Goal: Task Accomplishment & Management: Manage account settings

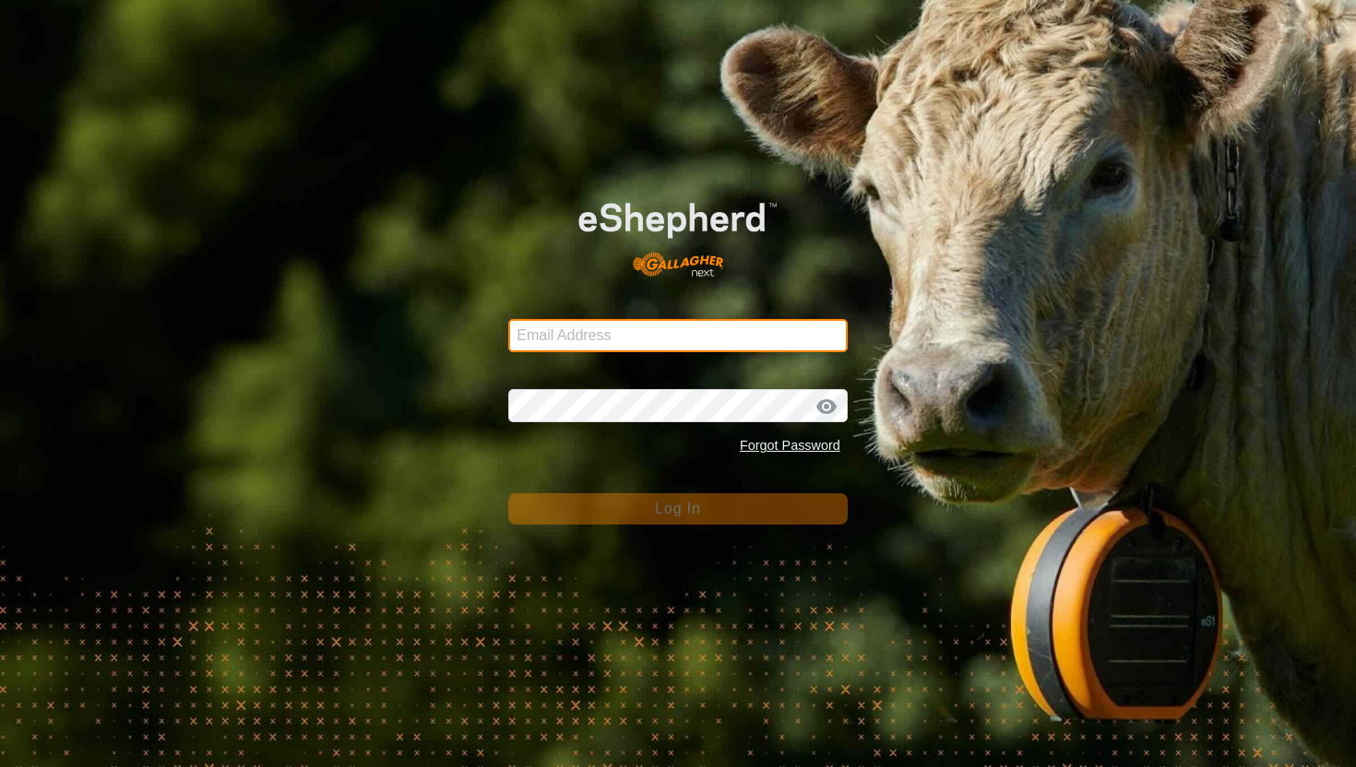
type input "mathew.gemma@barhamfarming.co.nz"
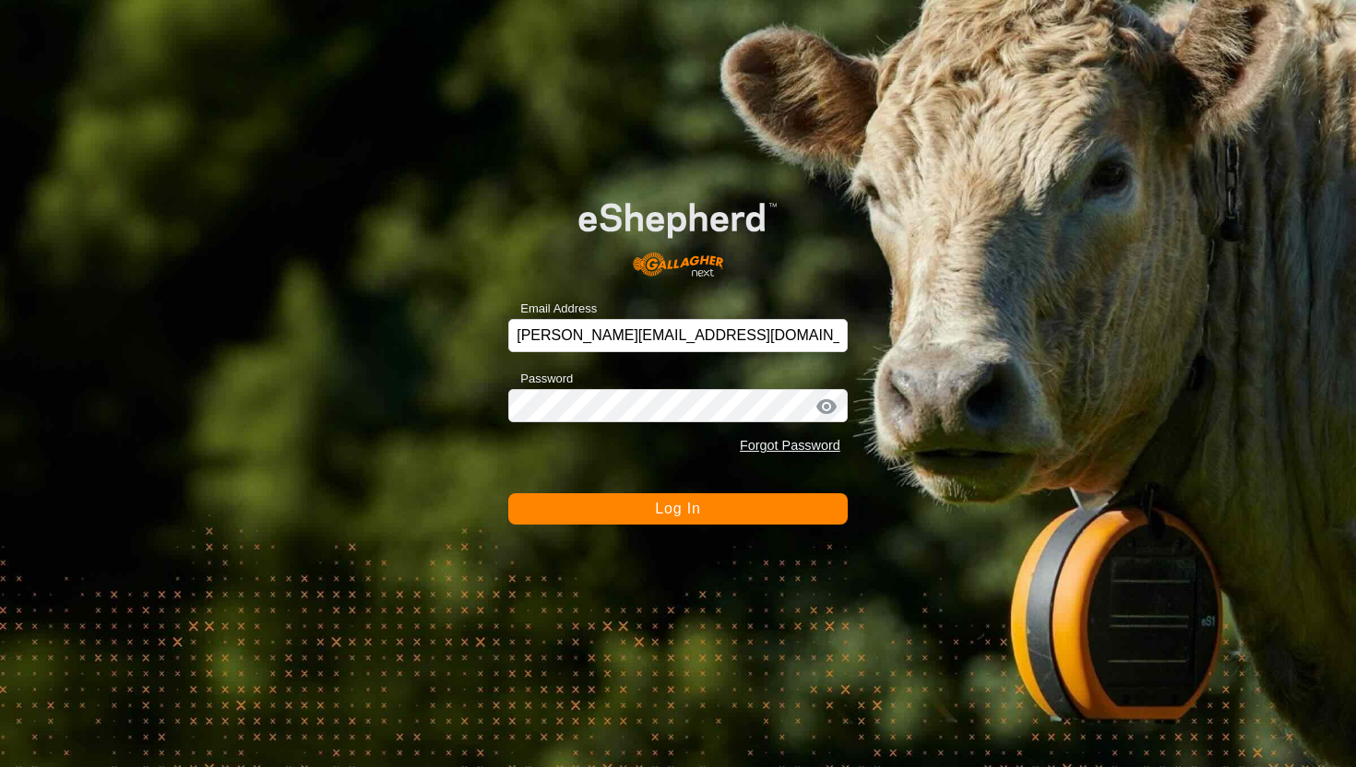
click at [731, 509] on button "Log In" at bounding box center [677, 508] width 339 height 31
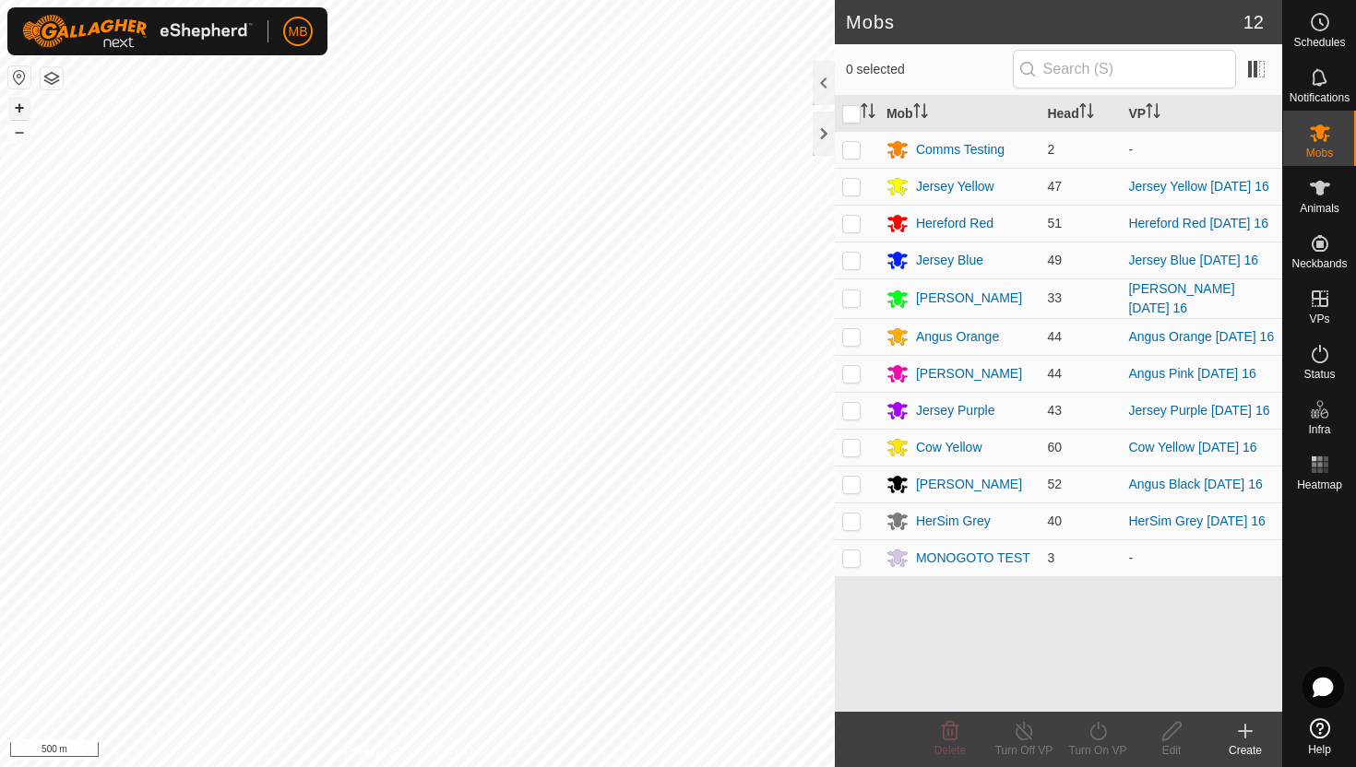
click at [19, 107] on button "+" at bounding box center [19, 108] width 22 height 22
click at [1317, 349] on icon at bounding box center [1320, 354] width 22 height 22
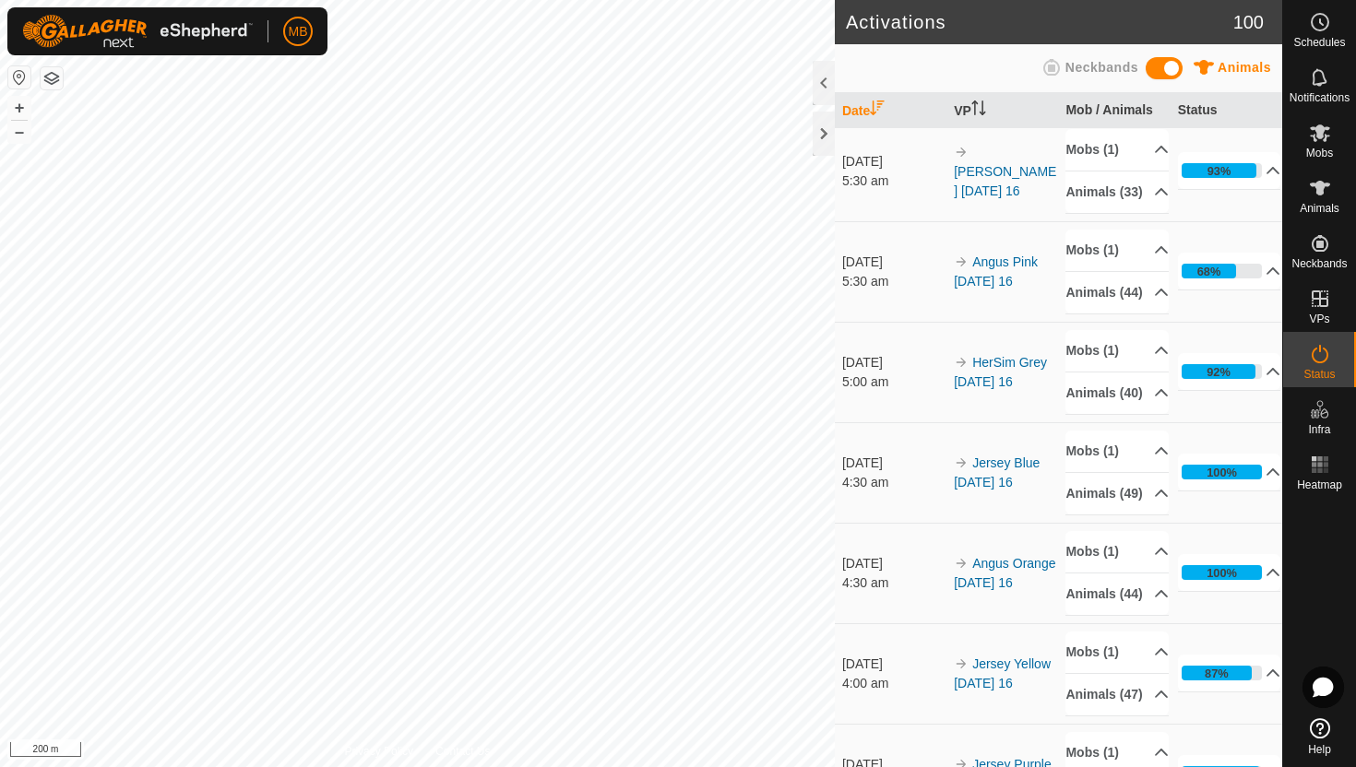
scroll to position [308, 0]
click at [1152, 314] on p-accordion-header "Animals (44)" at bounding box center [1116, 293] width 103 height 41
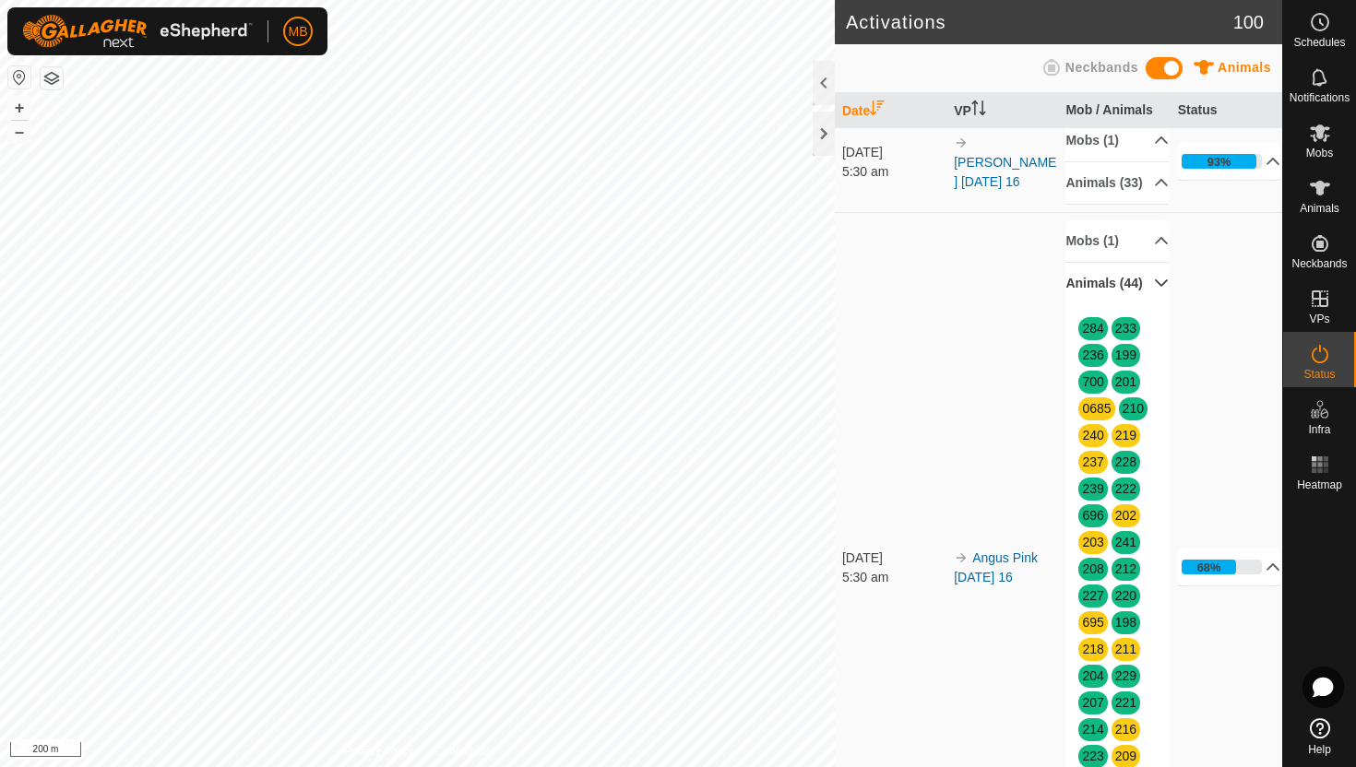
scroll to position [281, 0]
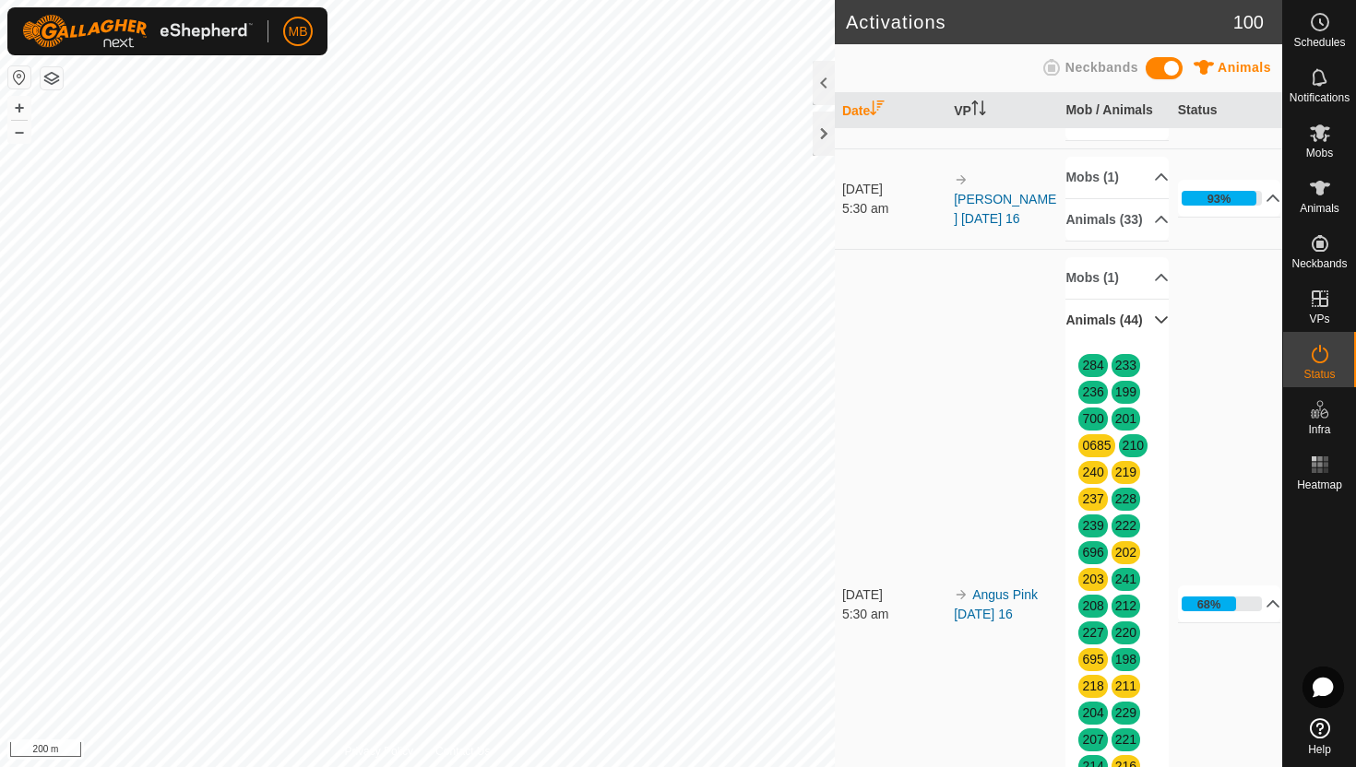
click at [1153, 341] on p-accordion-header "Animals (44)" at bounding box center [1116, 320] width 103 height 41
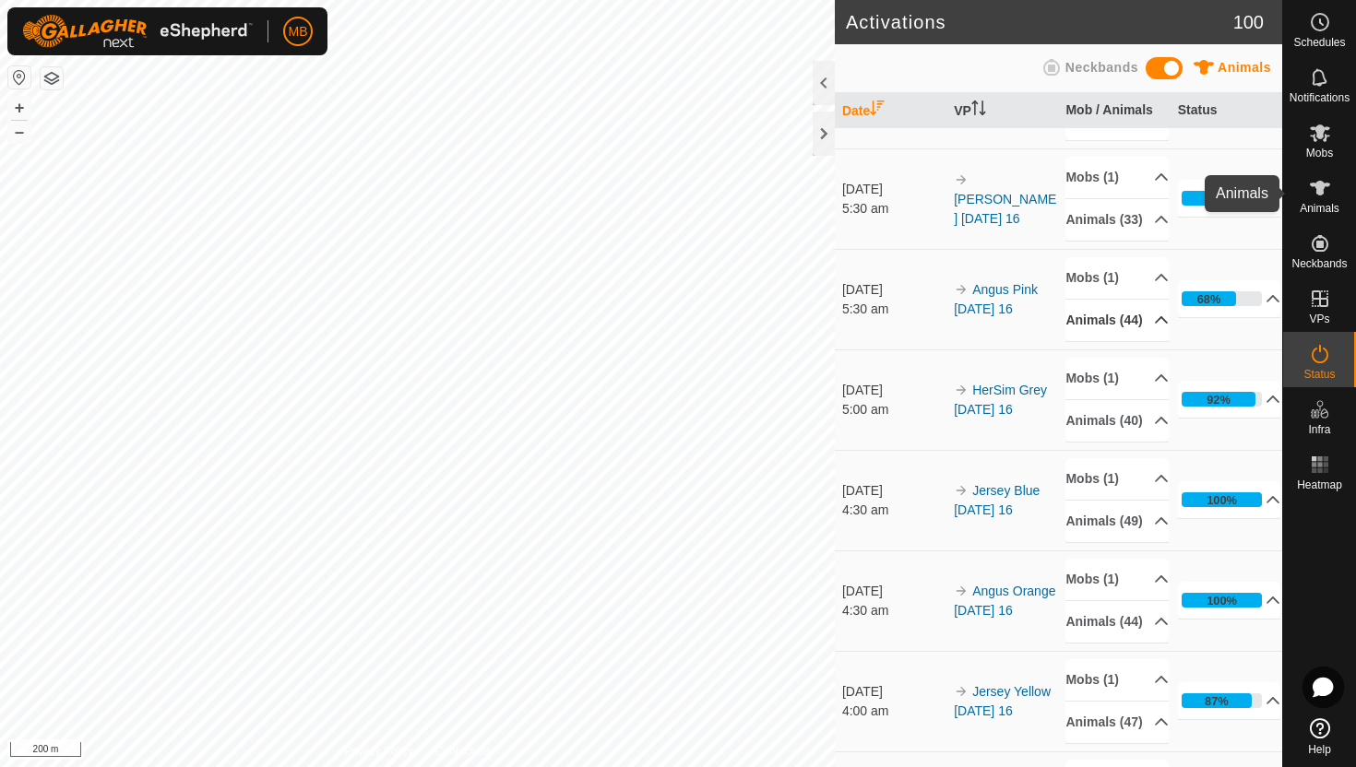
click at [1314, 195] on icon at bounding box center [1320, 188] width 22 height 22
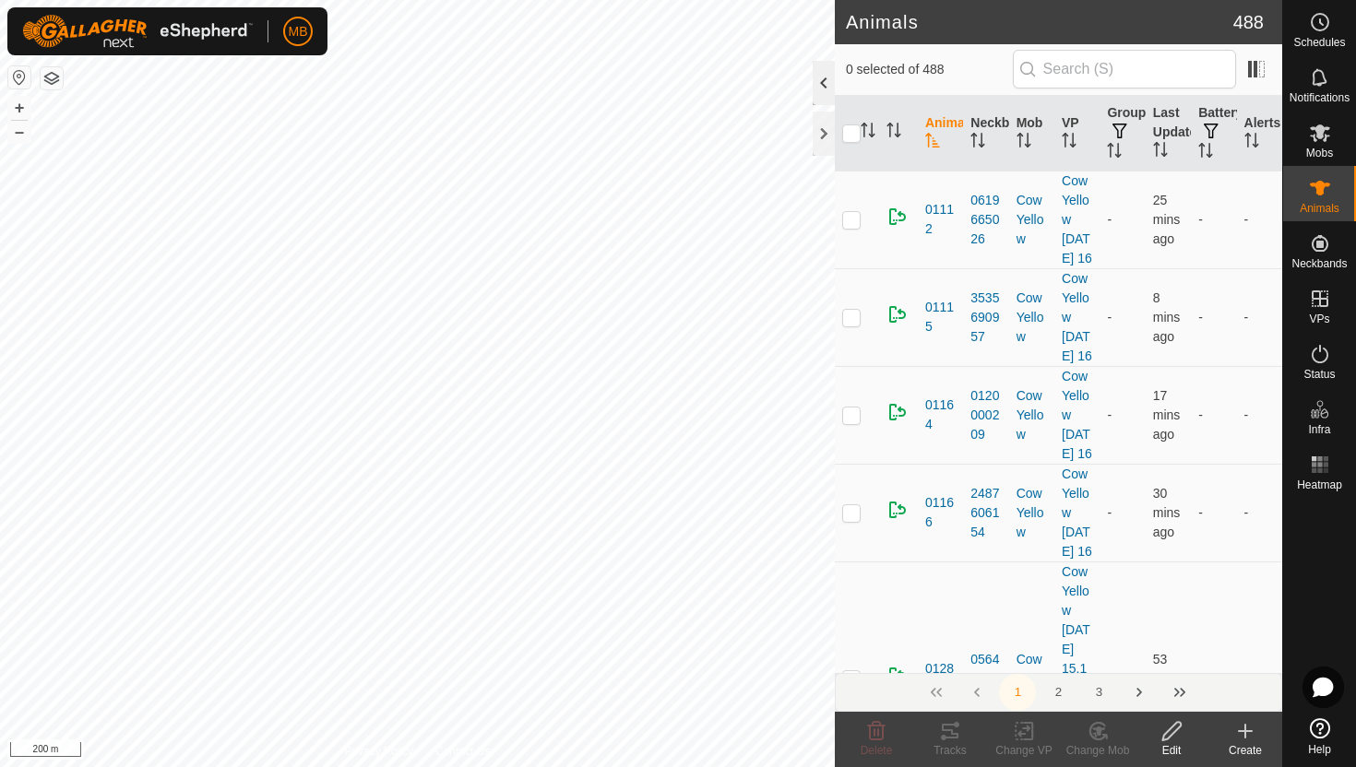
click at [825, 85] on div at bounding box center [823, 83] width 22 height 44
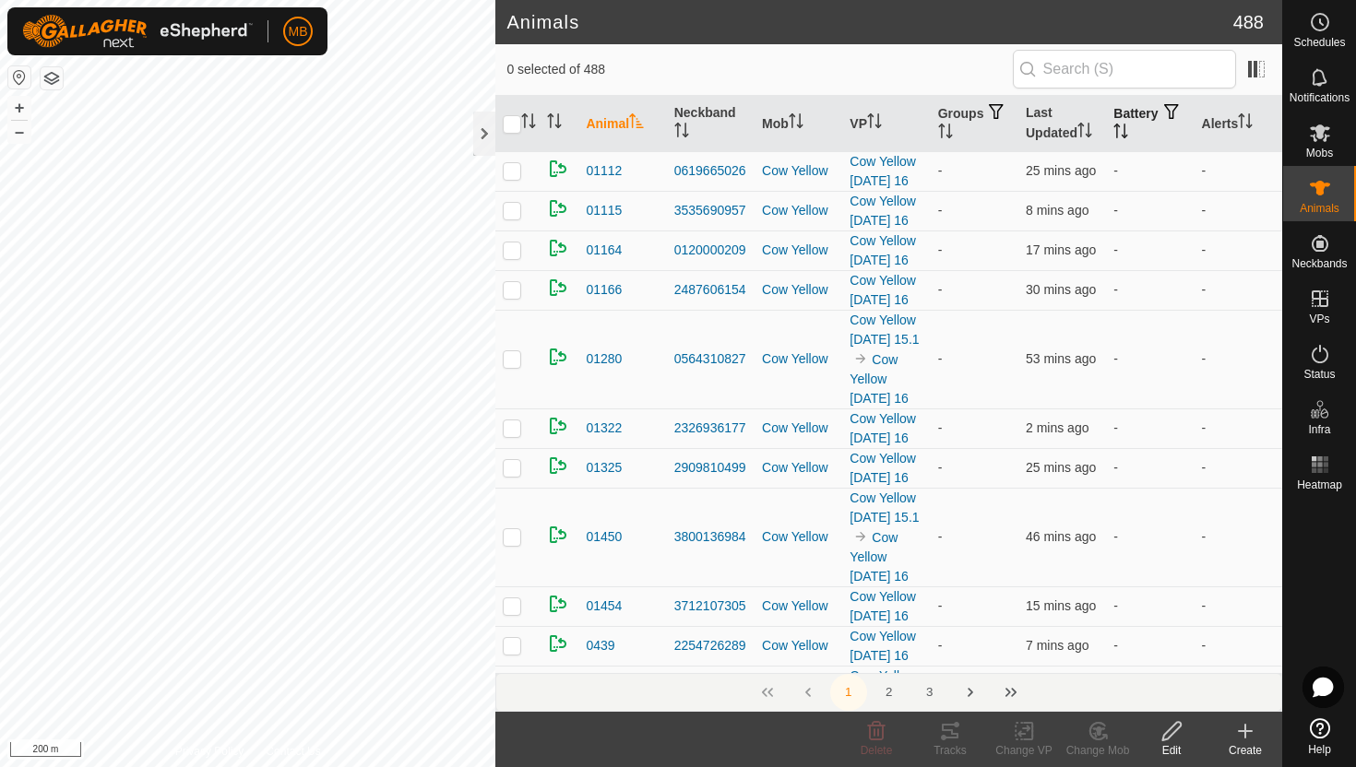
click at [1128, 125] on icon "Activate to sort" at bounding box center [1120, 131] width 15 height 15
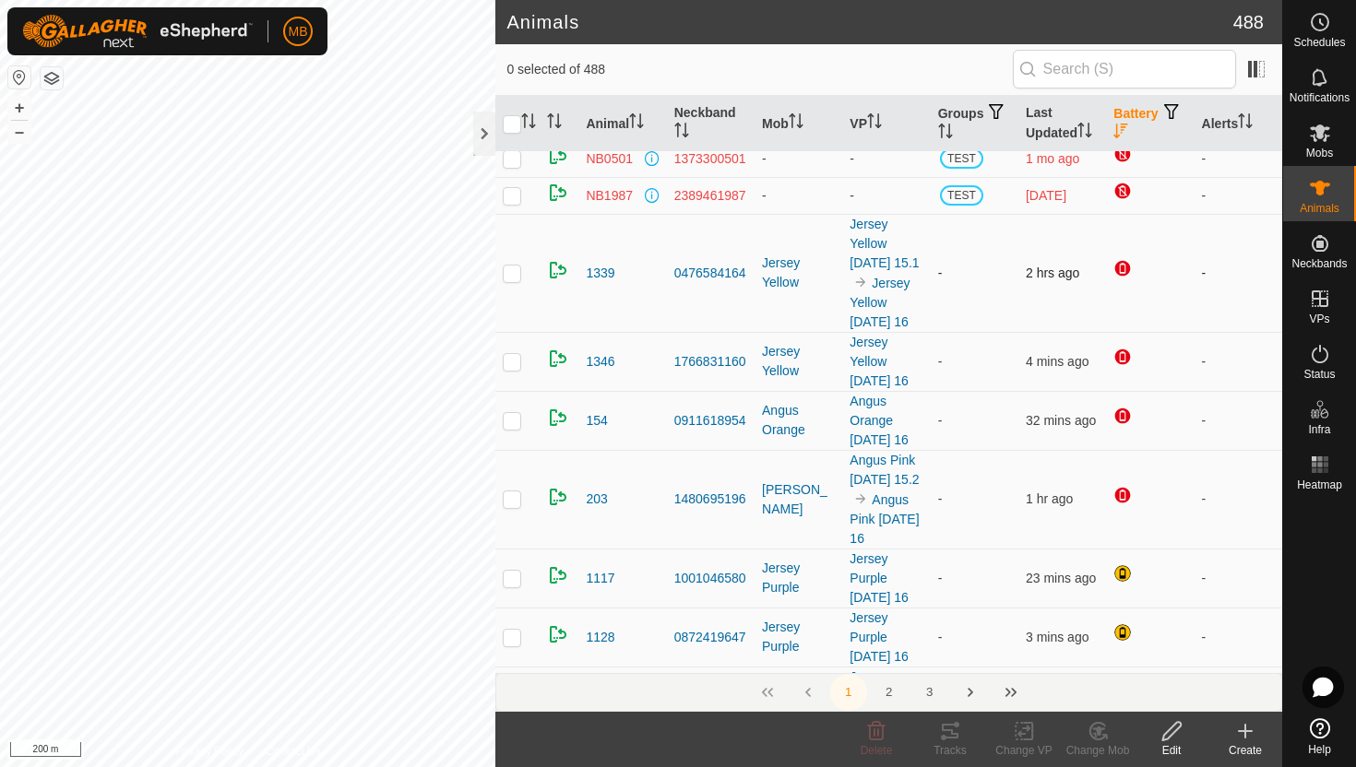
scroll to position [62, 0]
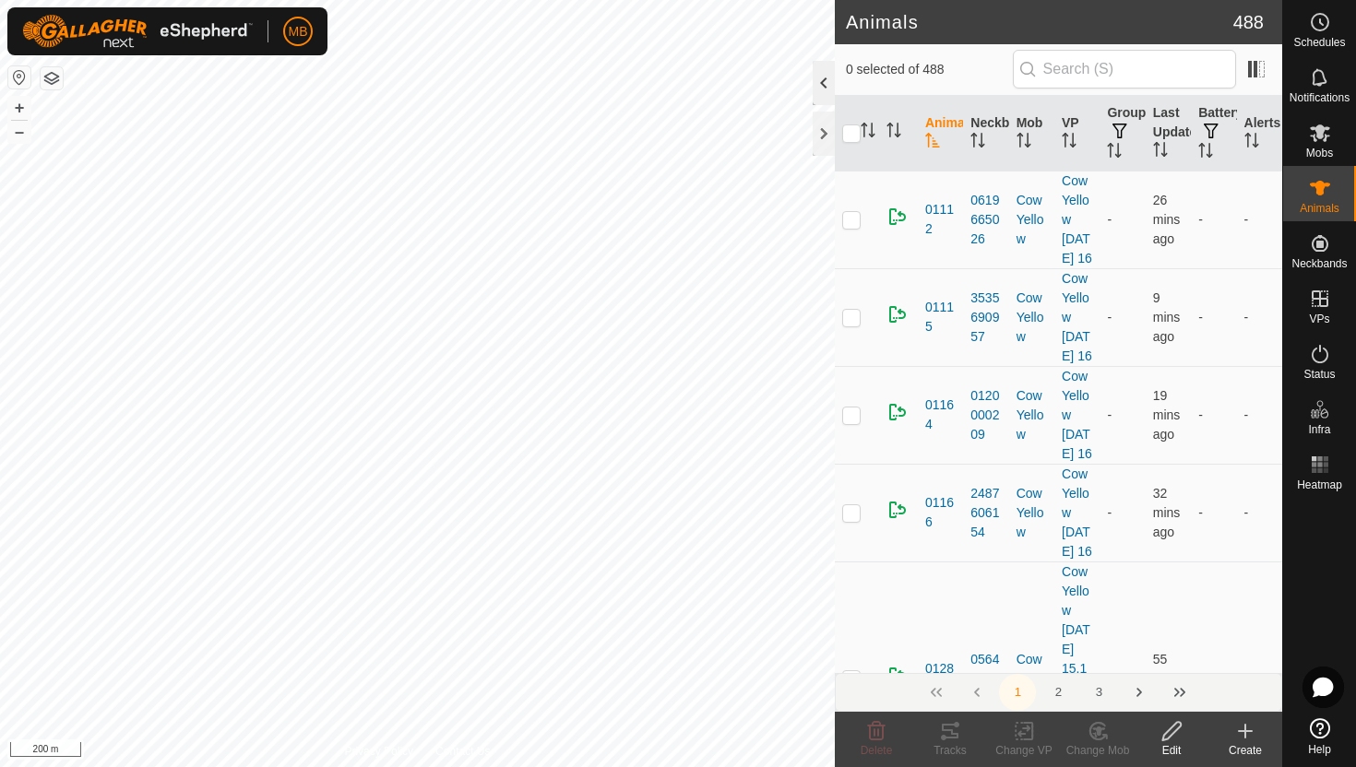
click at [823, 88] on div at bounding box center [823, 83] width 22 height 44
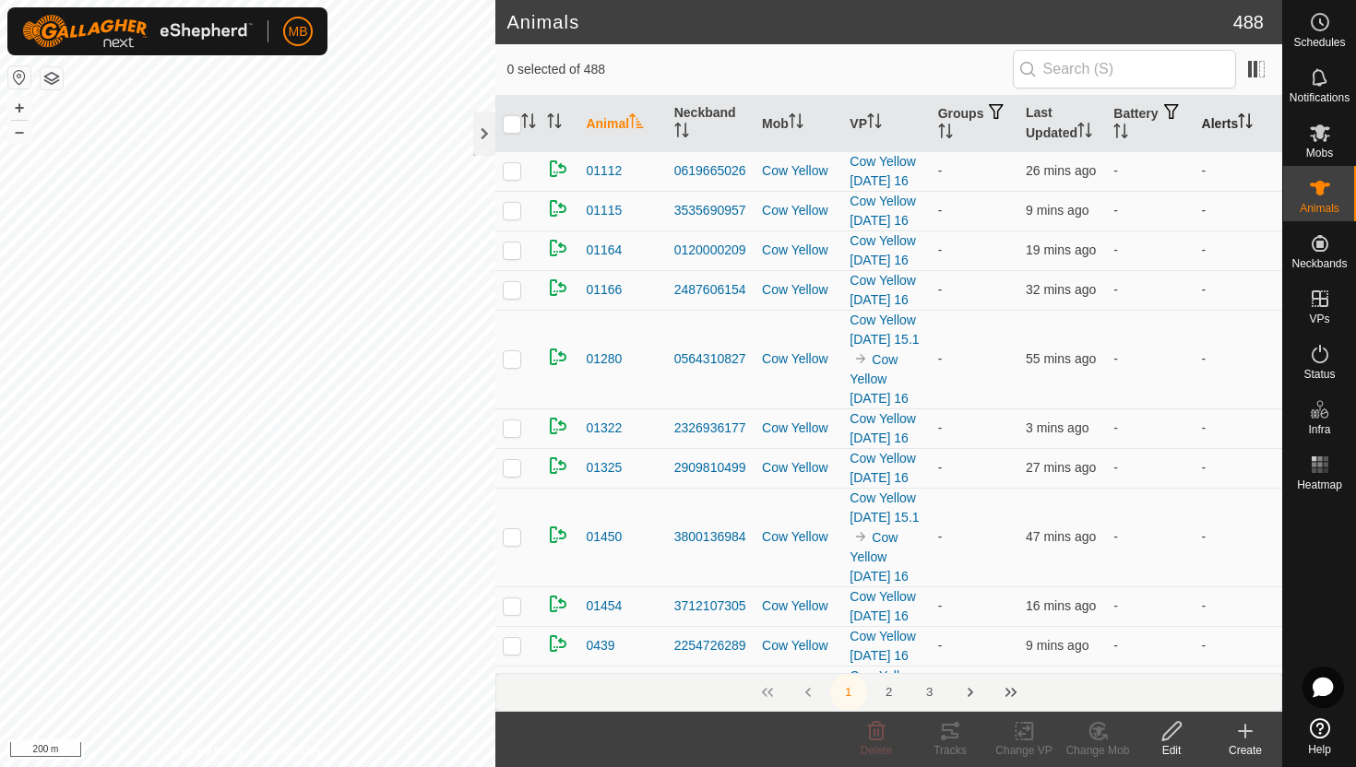
click at [1248, 122] on icon "Activate to sort" at bounding box center [1245, 120] width 15 height 15
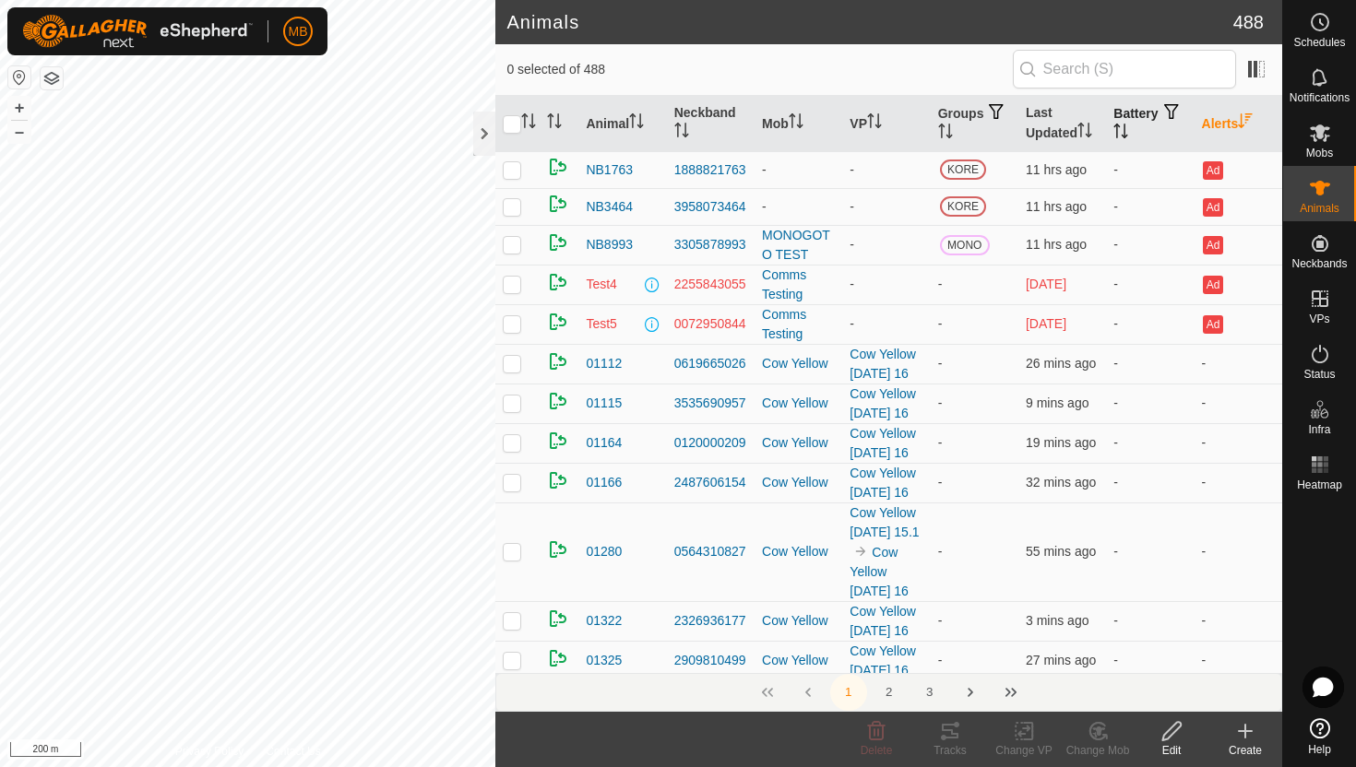
click at [1128, 127] on icon "Activate to sort" at bounding box center [1120, 131] width 15 height 15
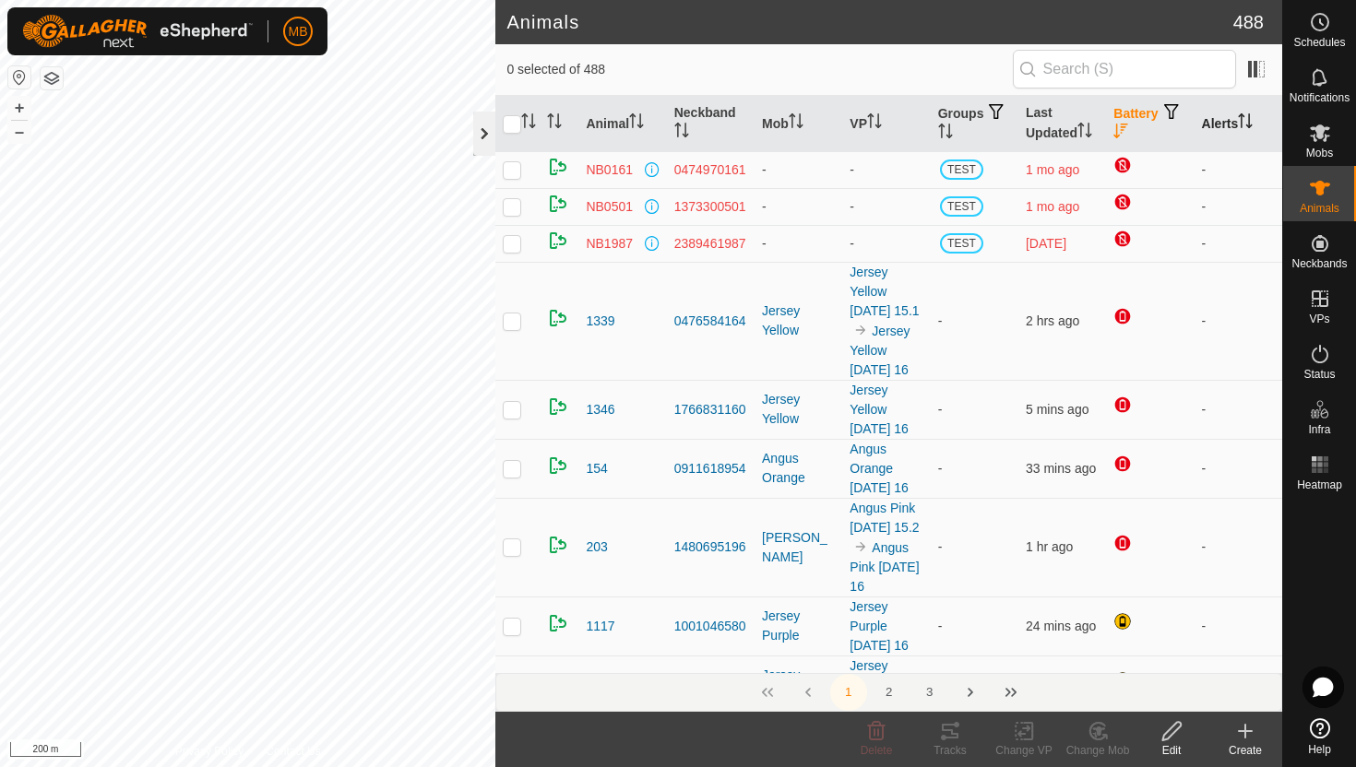
click at [485, 140] on div at bounding box center [484, 134] width 22 height 44
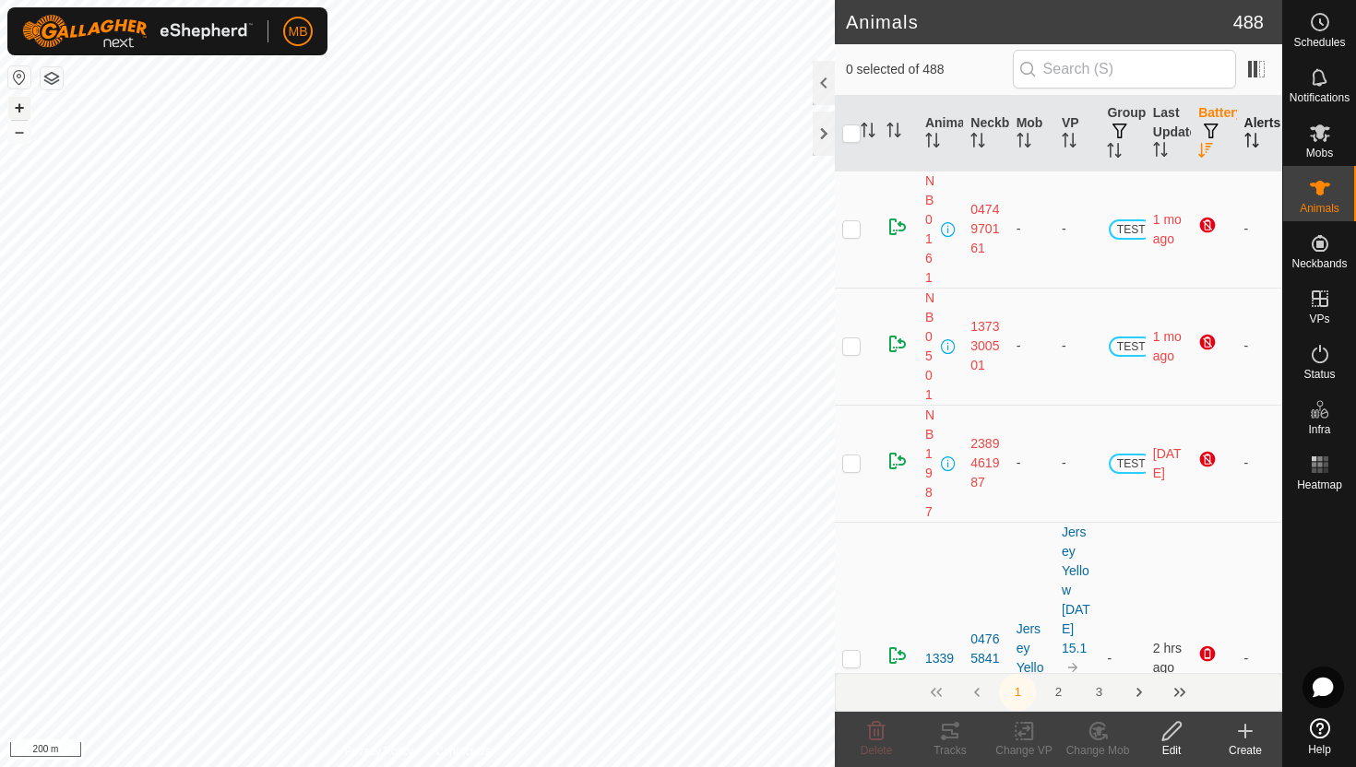
click at [18, 107] on button "+" at bounding box center [19, 108] width 22 height 22
click at [22, 106] on button "+" at bounding box center [19, 108] width 22 height 22
click at [24, 134] on button "–" at bounding box center [19, 132] width 22 height 22
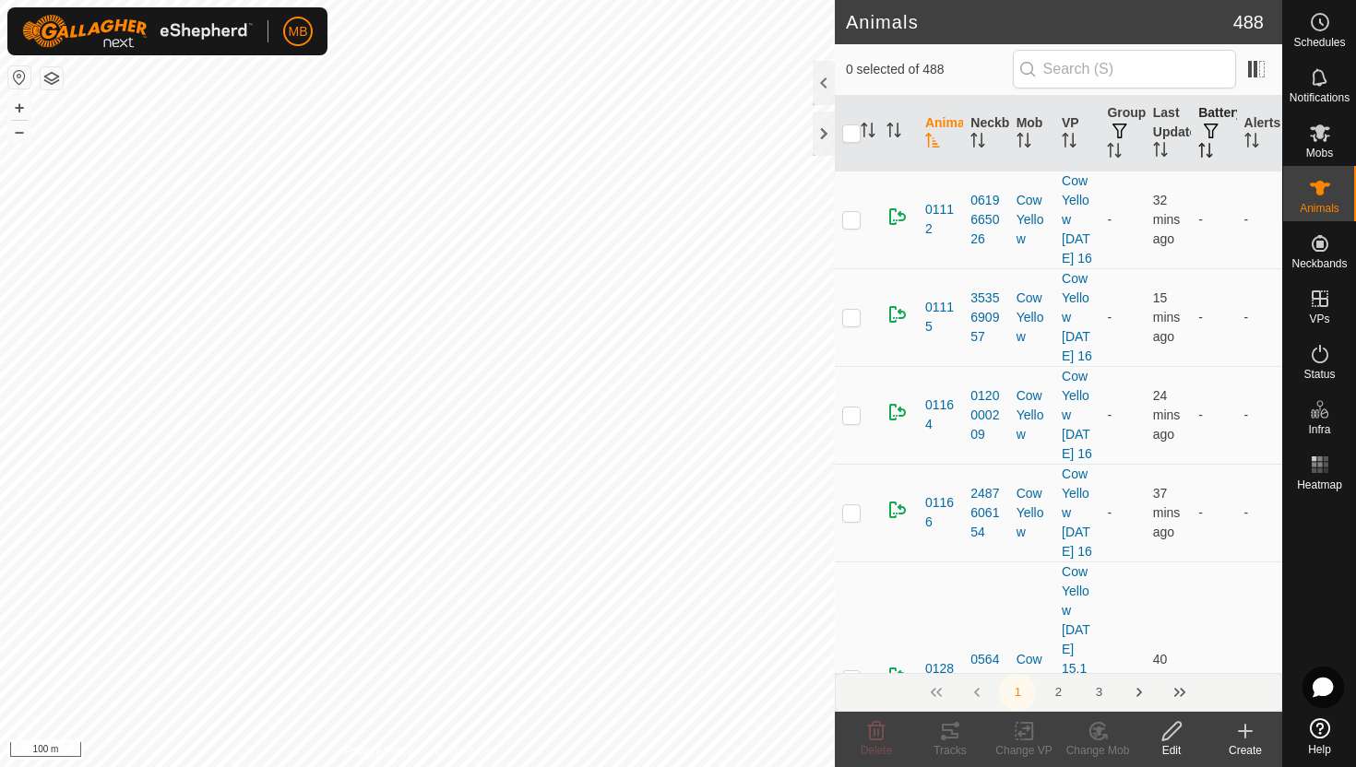
click at [1204, 151] on icon "Activate to sort" at bounding box center [1205, 150] width 15 height 15
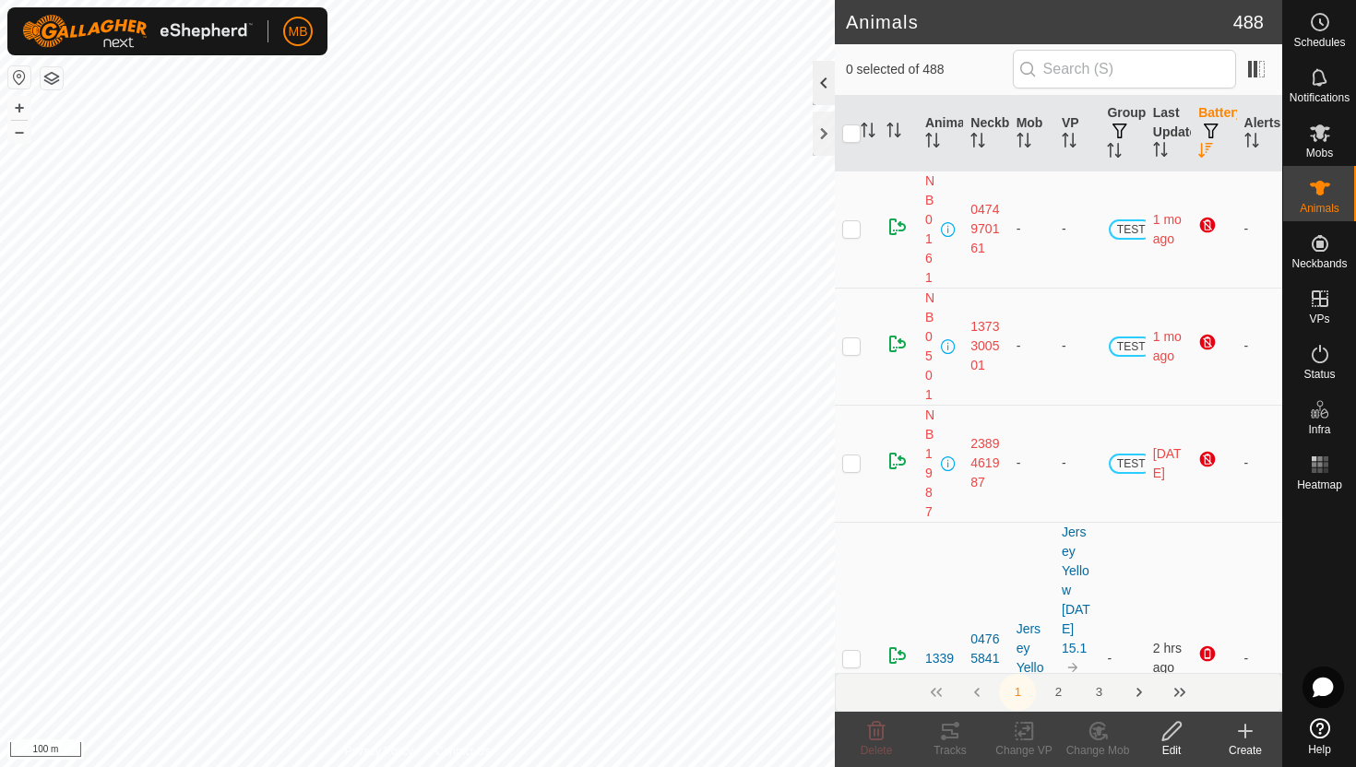
click at [824, 90] on div at bounding box center [823, 83] width 22 height 44
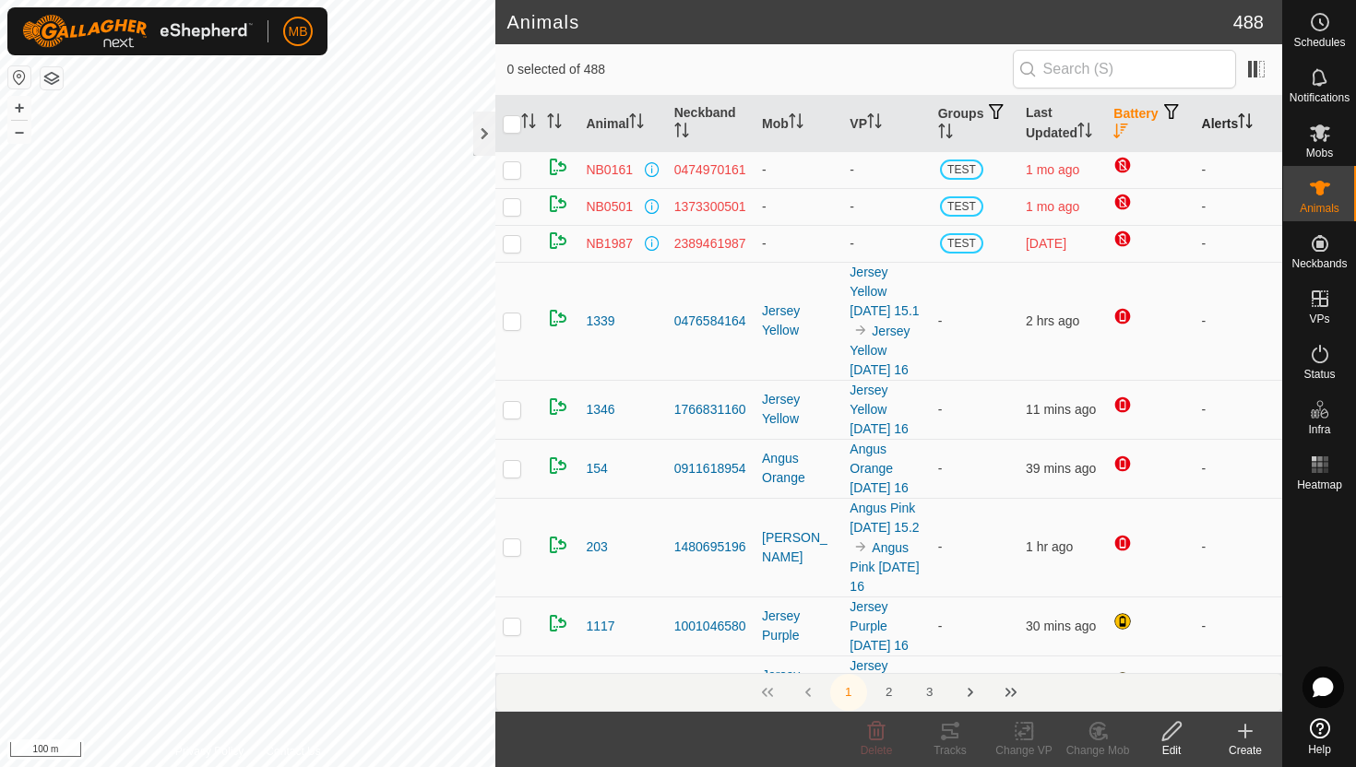
click at [1243, 118] on icon "Activate to sort" at bounding box center [1245, 120] width 15 height 15
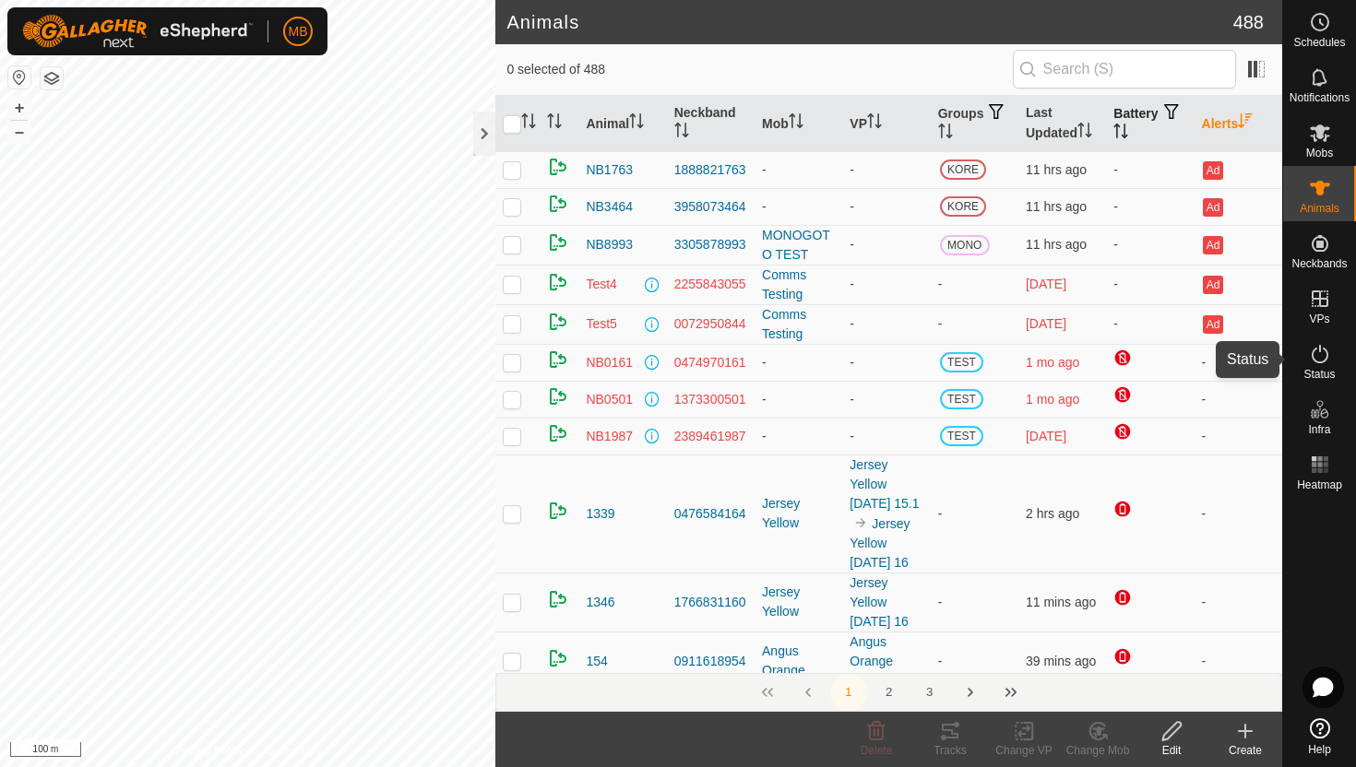
click at [1322, 352] on icon at bounding box center [1320, 354] width 22 height 22
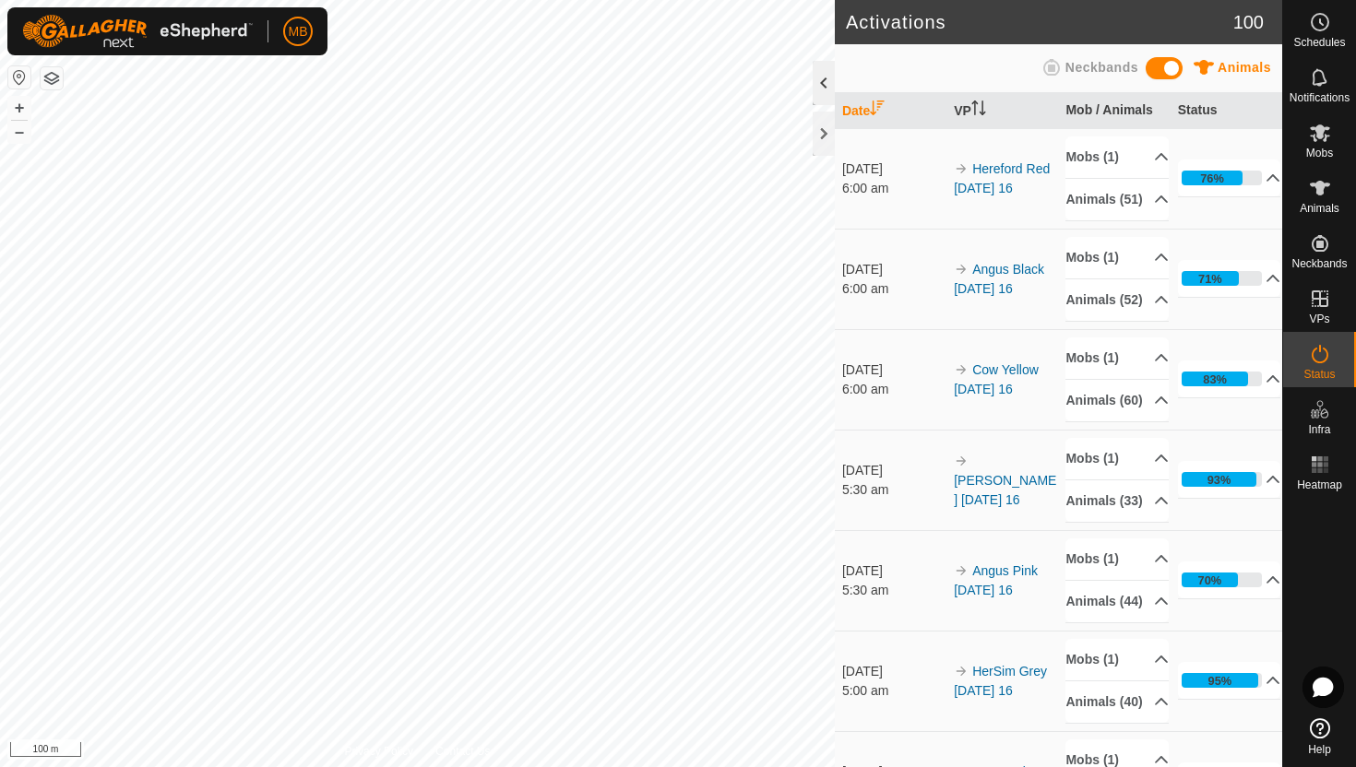
click at [821, 79] on div at bounding box center [823, 83] width 22 height 44
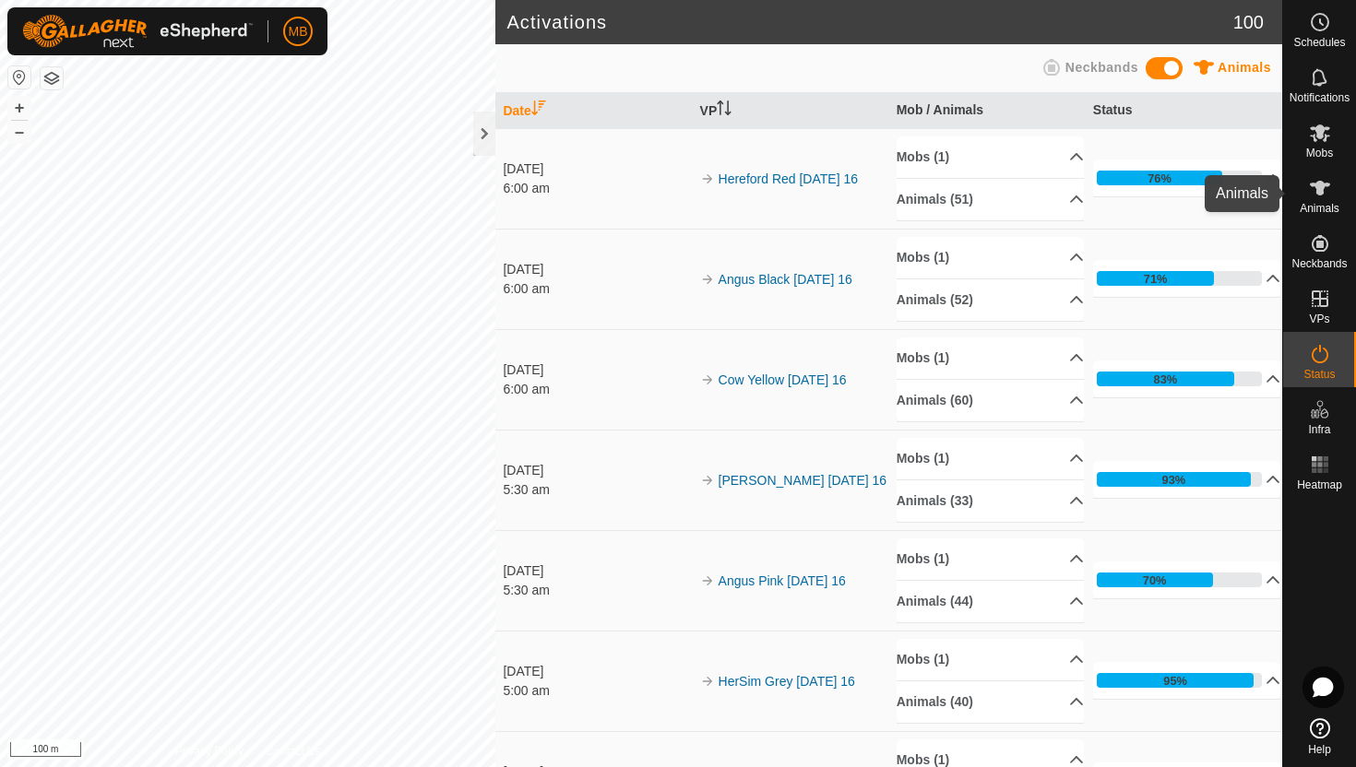
click at [1322, 196] on icon at bounding box center [1320, 188] width 22 height 22
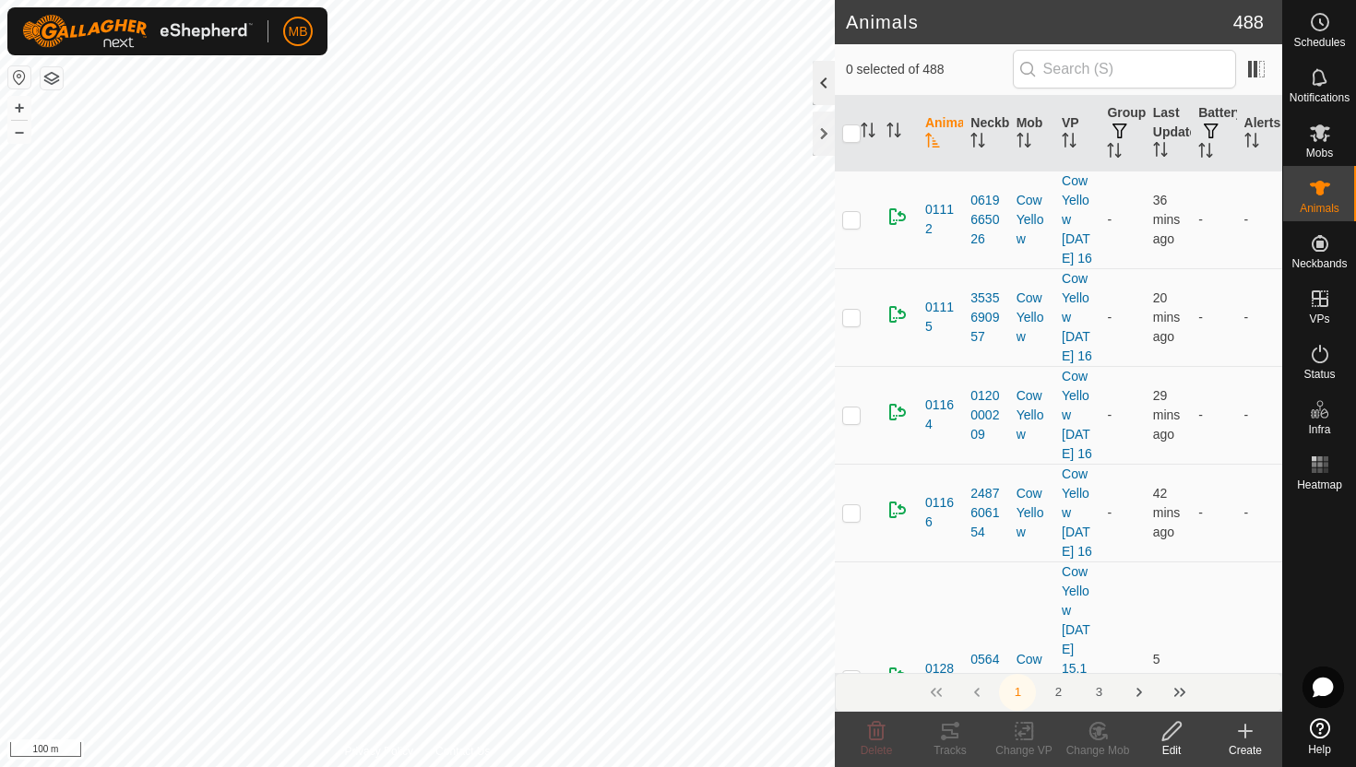
click at [824, 82] on div at bounding box center [823, 83] width 22 height 44
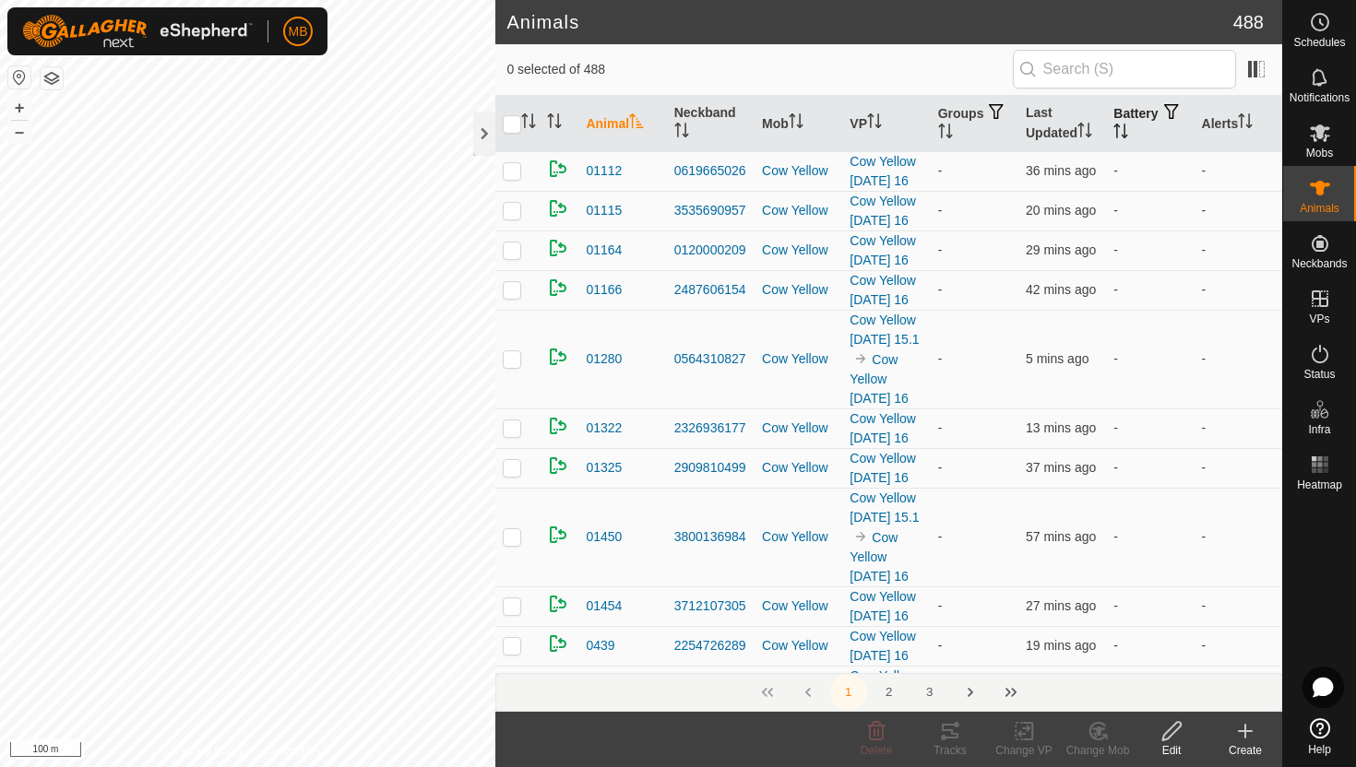
click at [1120, 124] on icon "Activate to sort" at bounding box center [1117, 126] width 6 height 4
click at [1128, 124] on icon "Activate to sort" at bounding box center [1121, 131] width 14 height 15
